Goal: Task Accomplishment & Management: Use online tool/utility

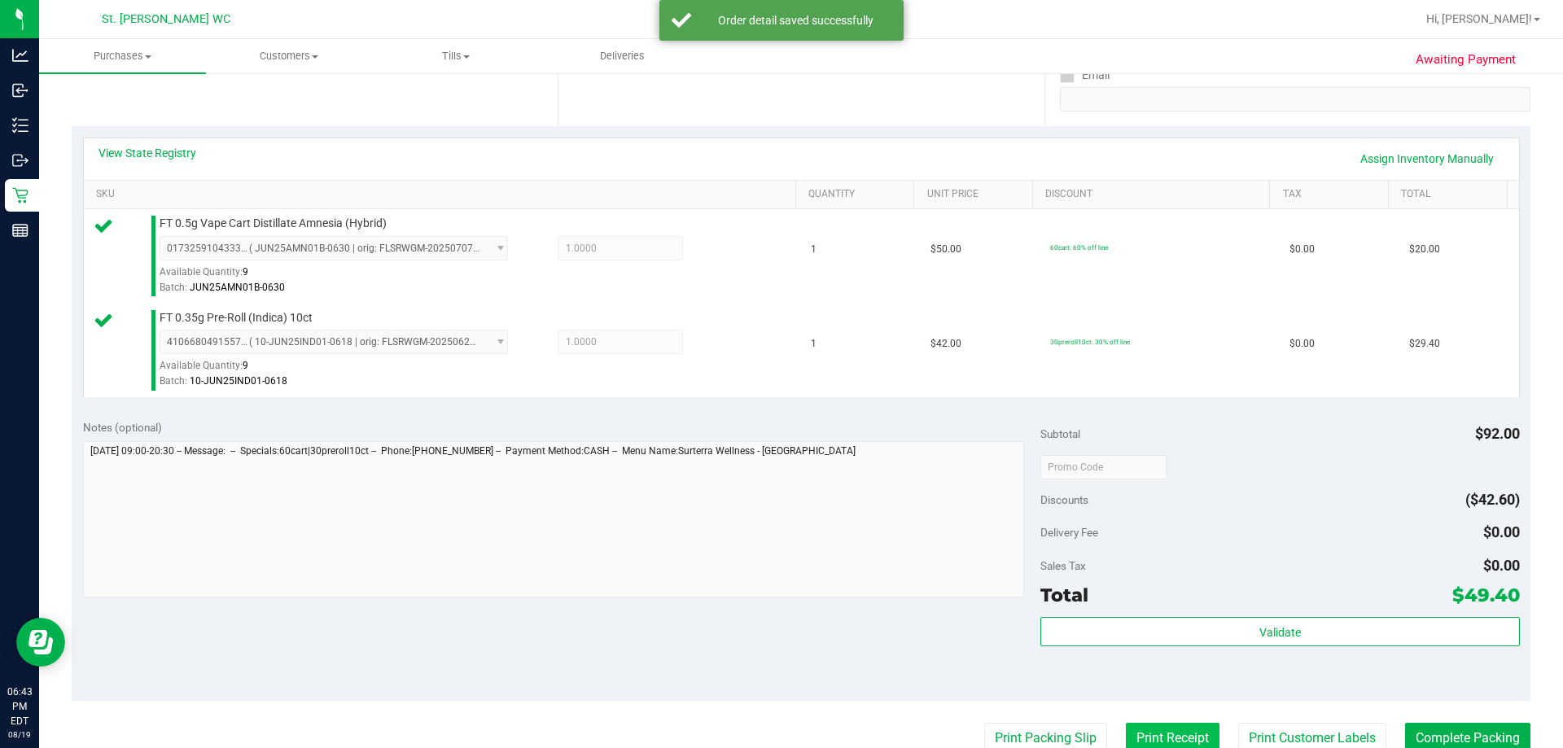
scroll to position [407, 0]
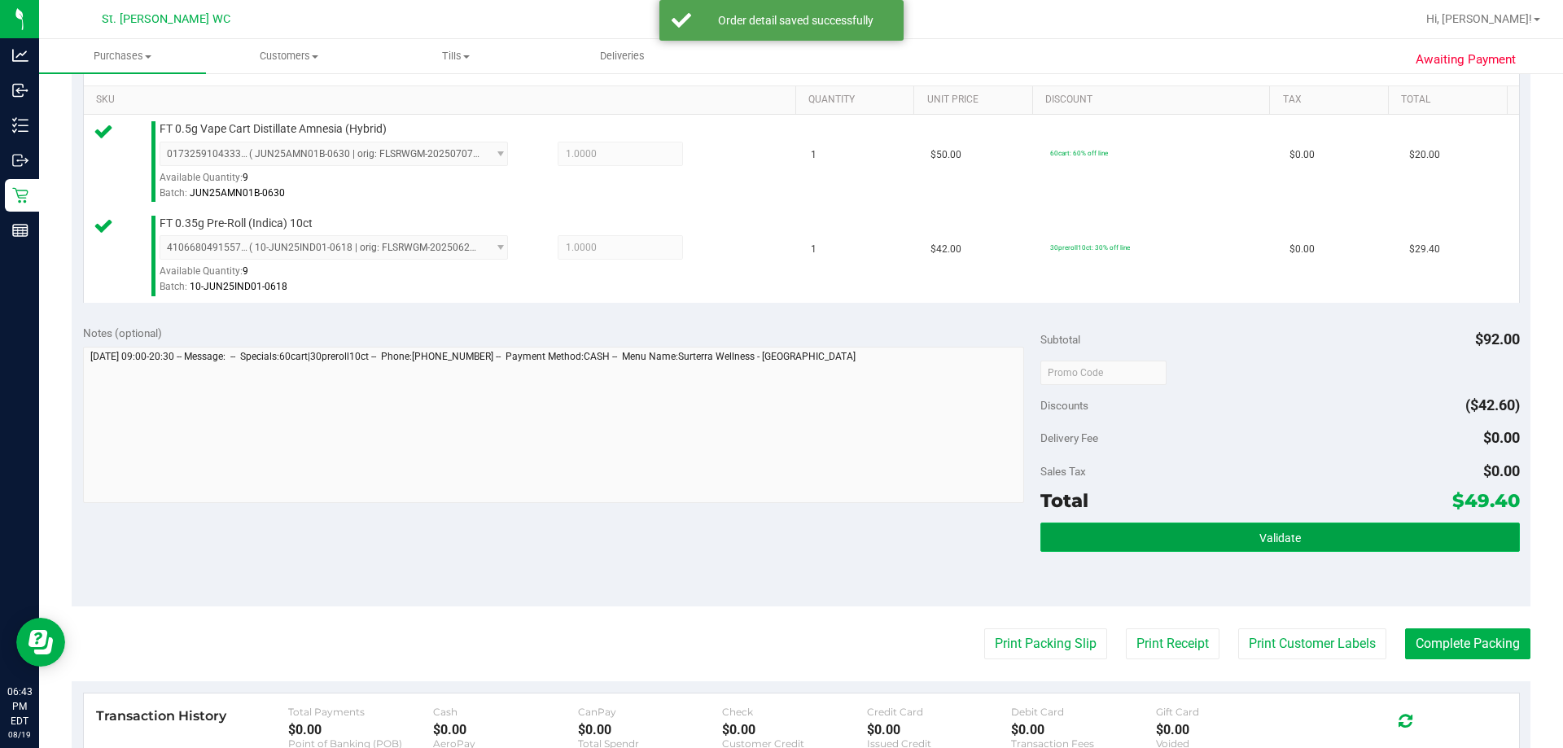
click at [1159, 545] on button "Validate" at bounding box center [1280, 537] width 479 height 29
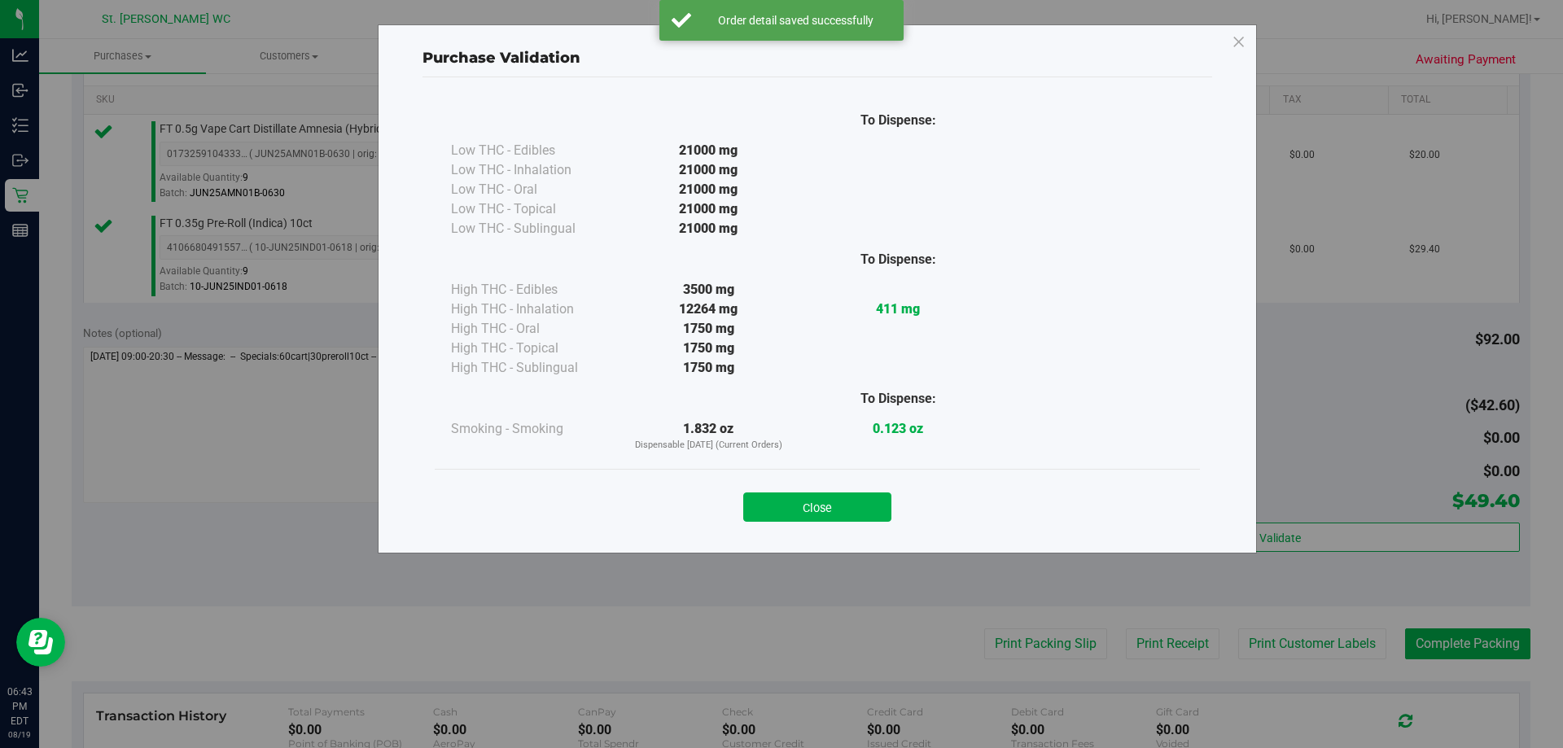
drag, startPoint x: 805, startPoint y: 502, endPoint x: 891, endPoint y: 502, distance: 85.5
click at [806, 502] on button "Close" at bounding box center [817, 507] width 148 height 29
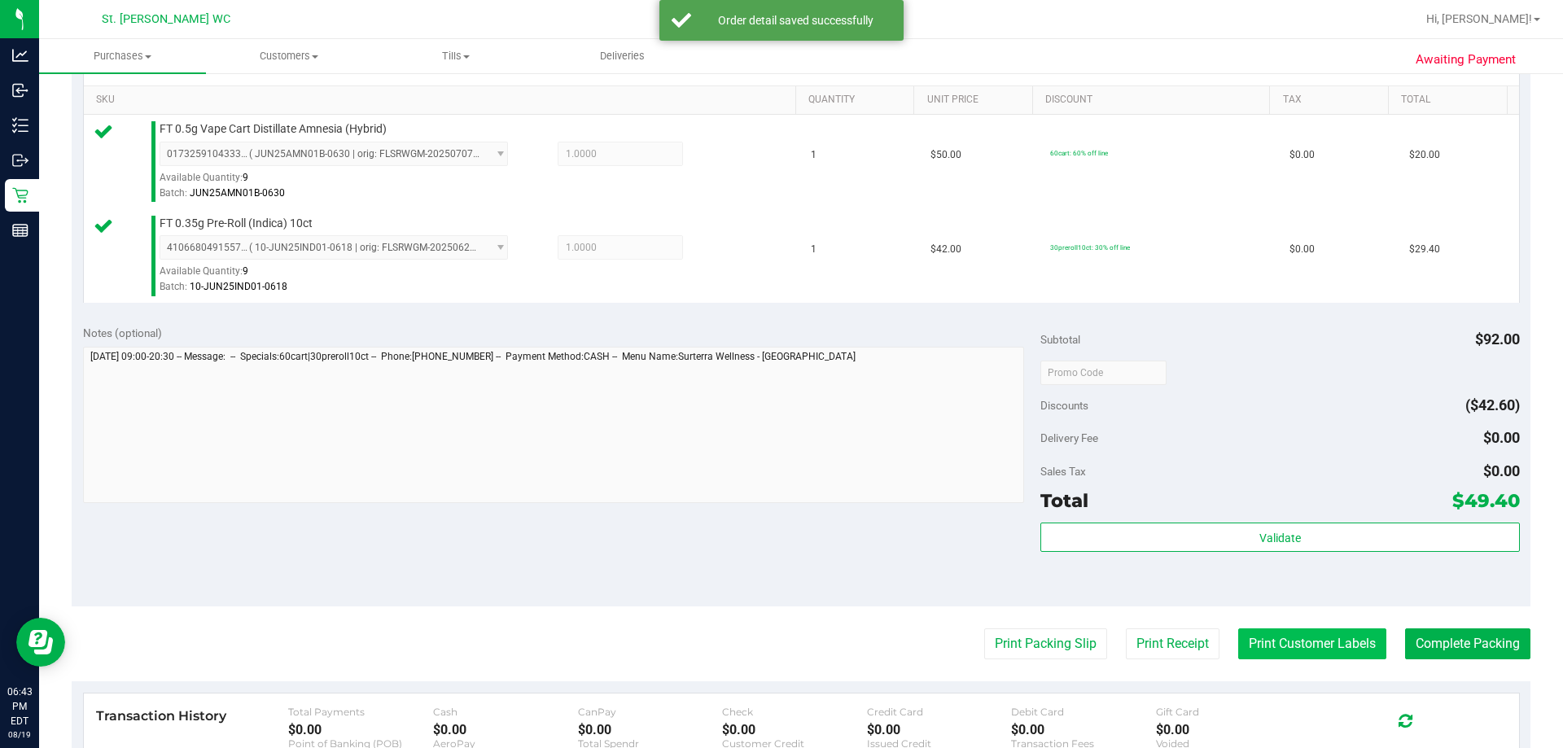
click at [1238, 648] on button "Print Customer Labels" at bounding box center [1312, 644] width 148 height 31
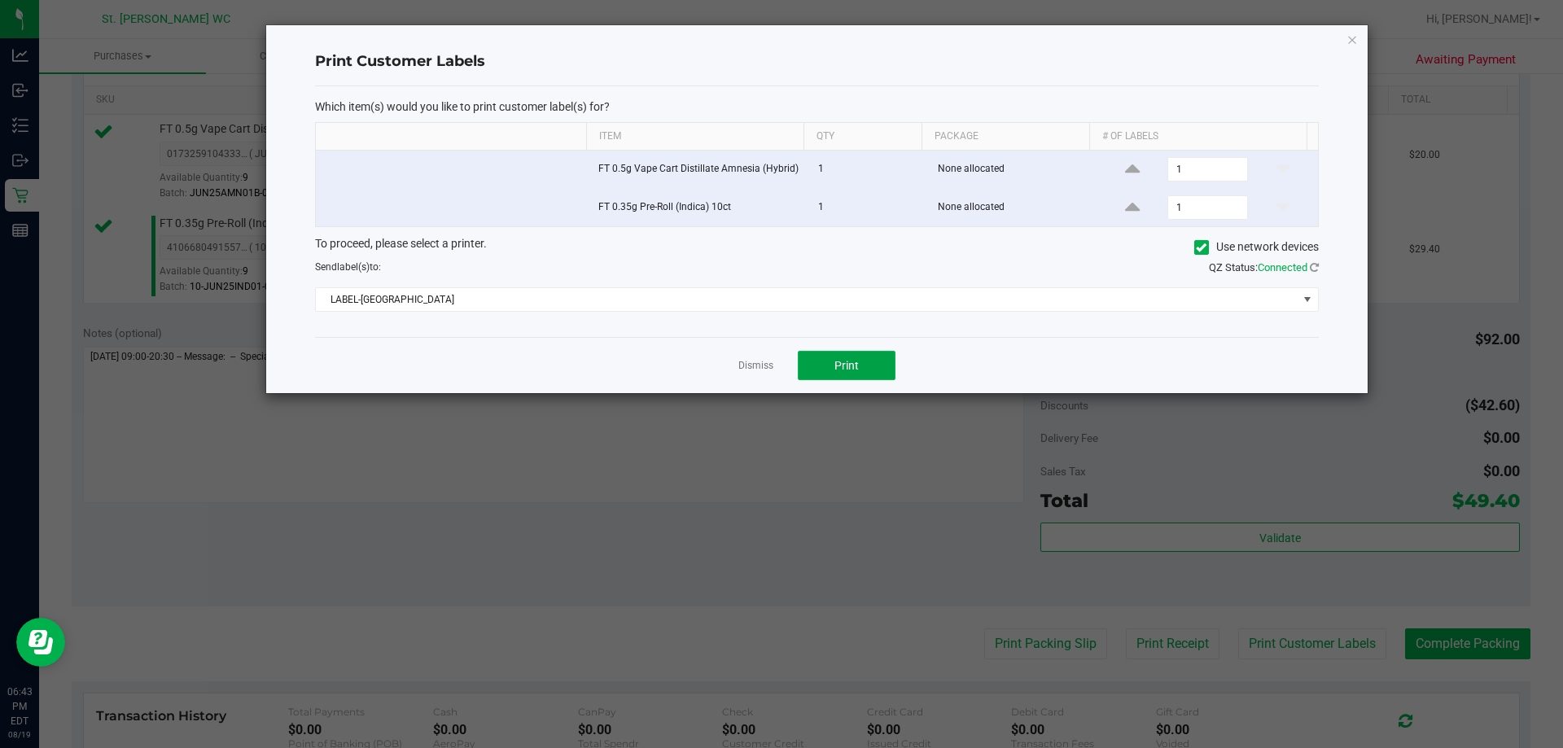
click at [824, 357] on button "Print" at bounding box center [847, 365] width 98 height 29
click at [1352, 45] on icon "button" at bounding box center [1352, 39] width 11 height 20
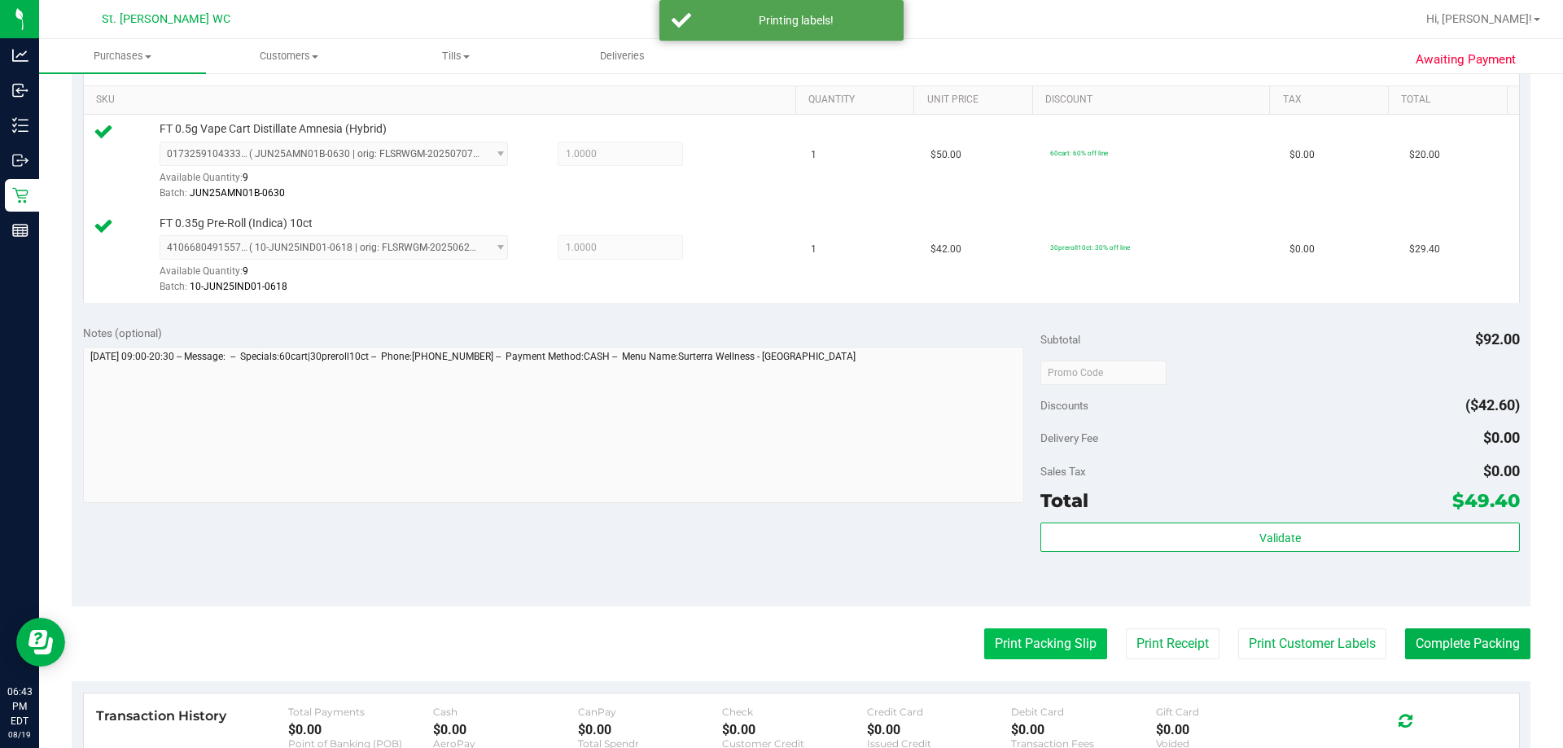
click at [994, 650] on button "Print Packing Slip" at bounding box center [1045, 644] width 123 height 31
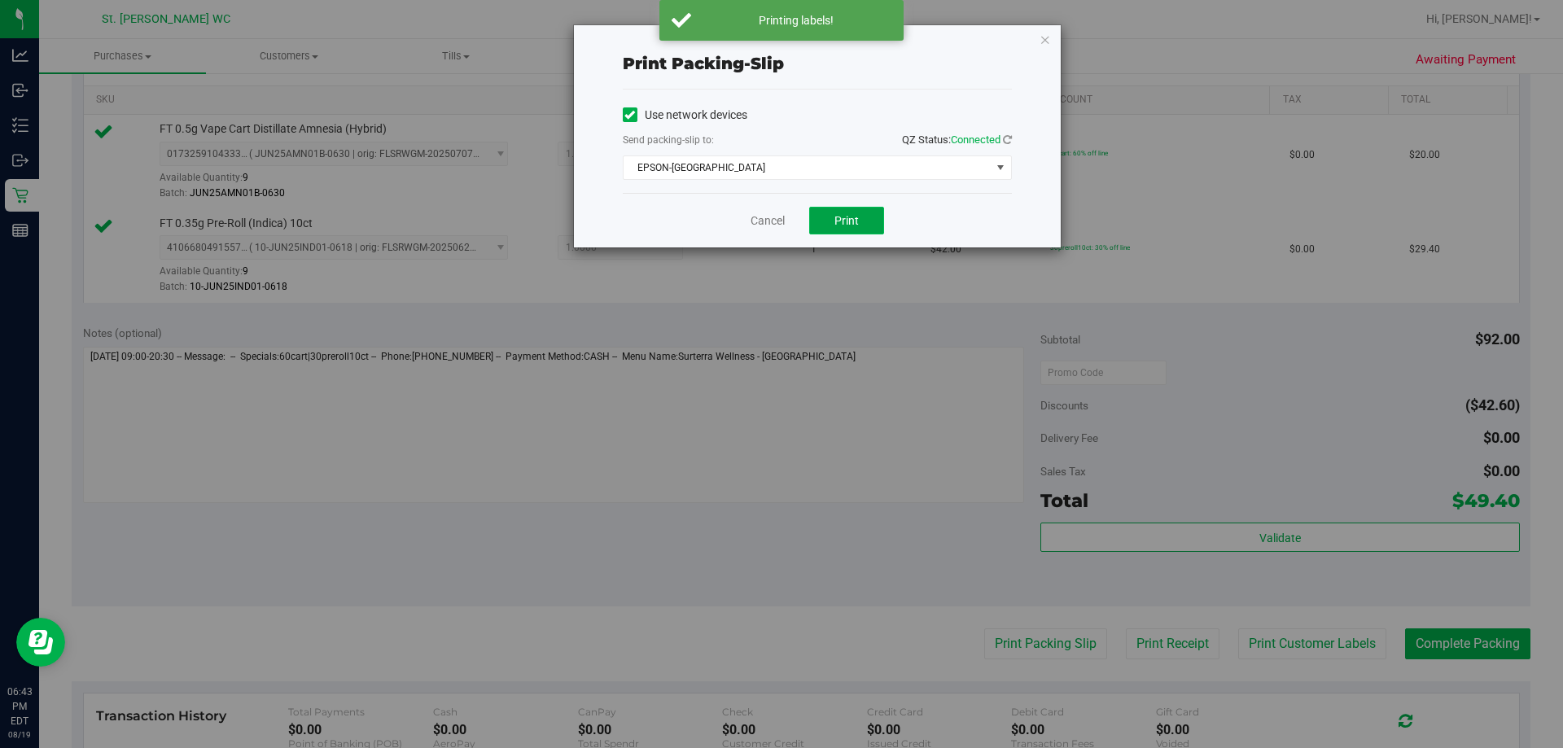
click at [830, 220] on button "Print" at bounding box center [846, 221] width 75 height 28
click at [1040, 38] on icon "button" at bounding box center [1045, 39] width 11 height 20
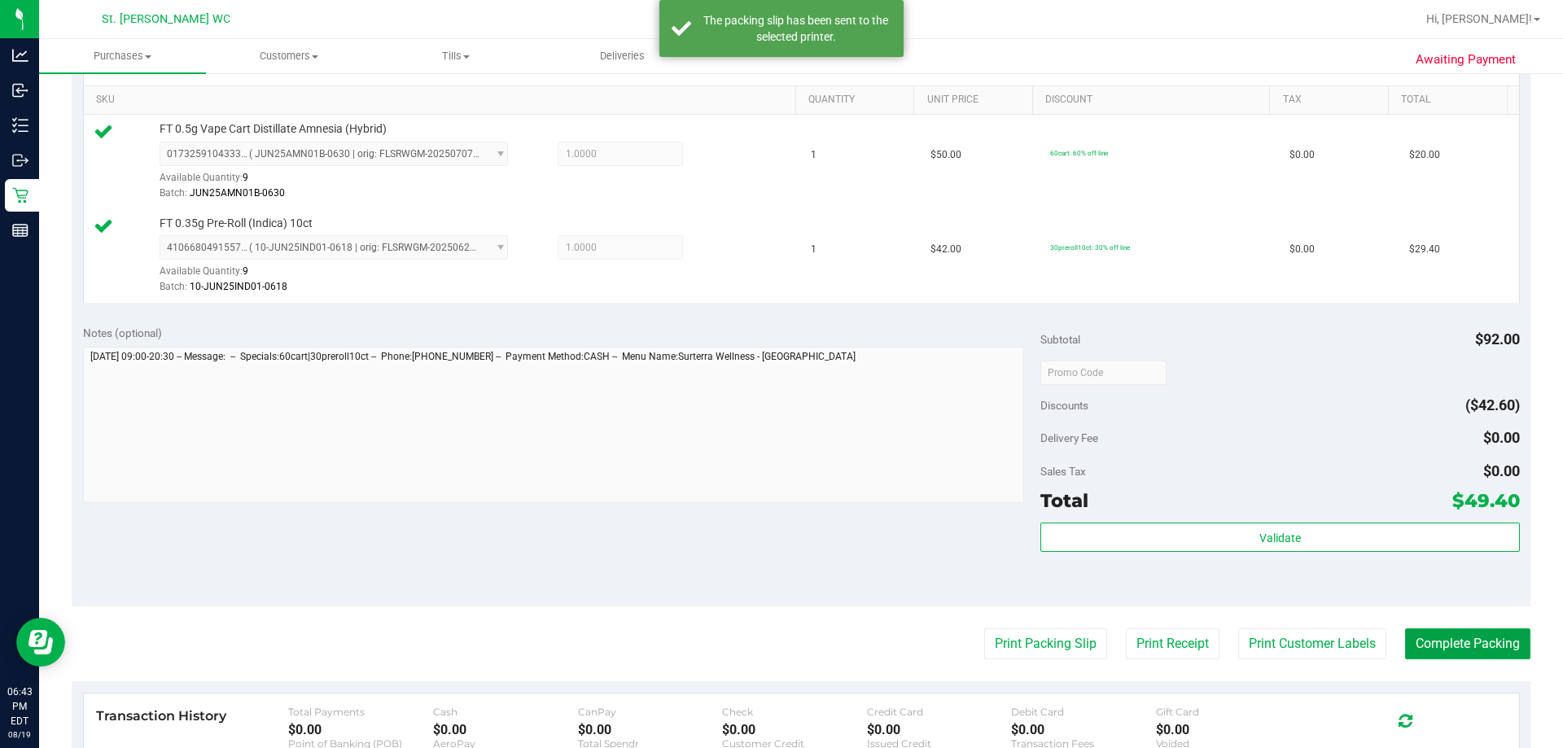
drag, startPoint x: 1482, startPoint y: 641, endPoint x: 1535, endPoint y: 413, distance: 234.0
click at [1480, 641] on button "Complete Packing" at bounding box center [1467, 644] width 125 height 31
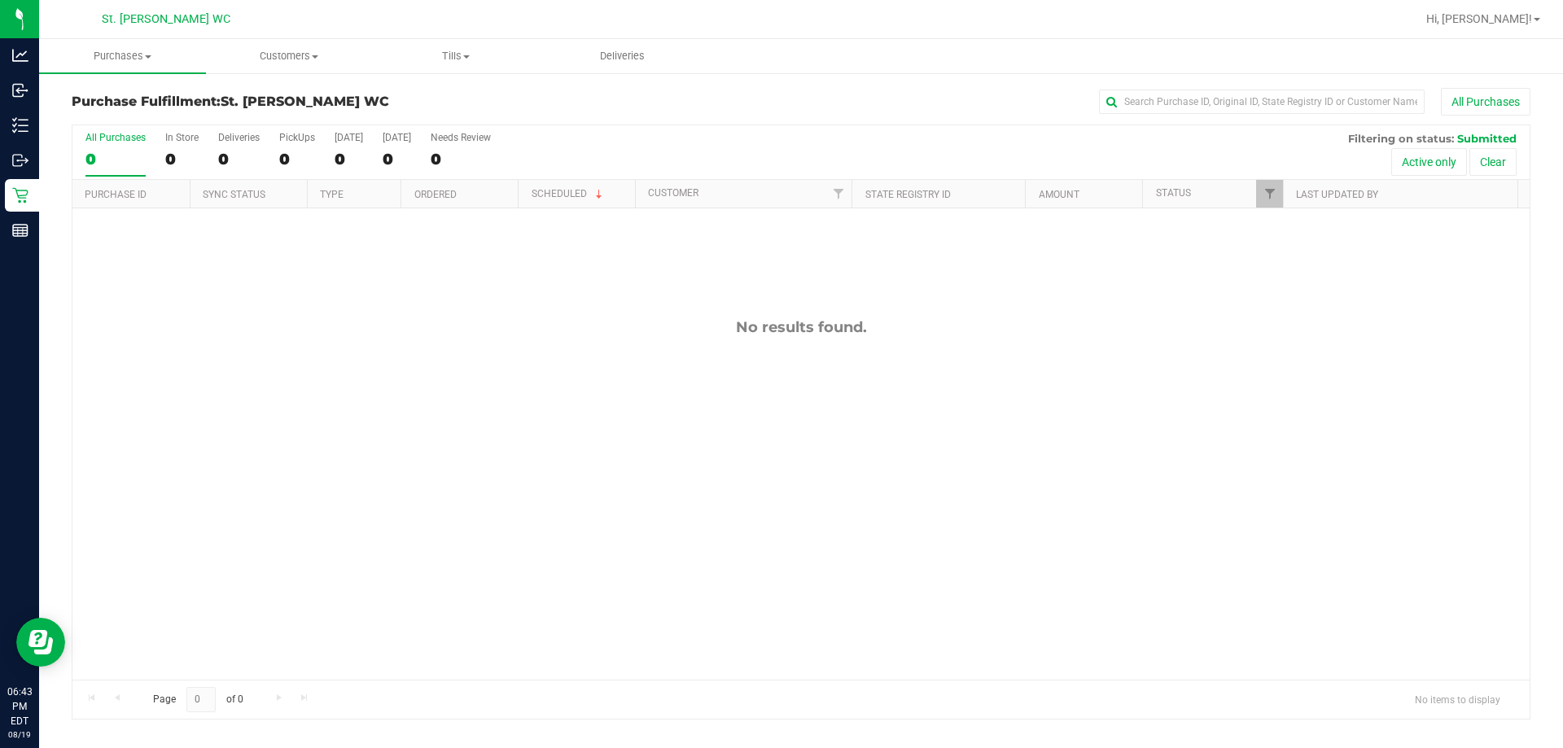
drag, startPoint x: 1498, startPoint y: 2, endPoint x: 951, endPoint y: 120, distance: 559.5
click at [1079, 138] on div "All Purchases 0 In Store 0 Deliveries 0 PickUps 0 [DATE] 0 [DATE] 0 Needs Revie…" at bounding box center [800, 152] width 1457 height 55
